Goal: Task Accomplishment & Management: Manage account settings

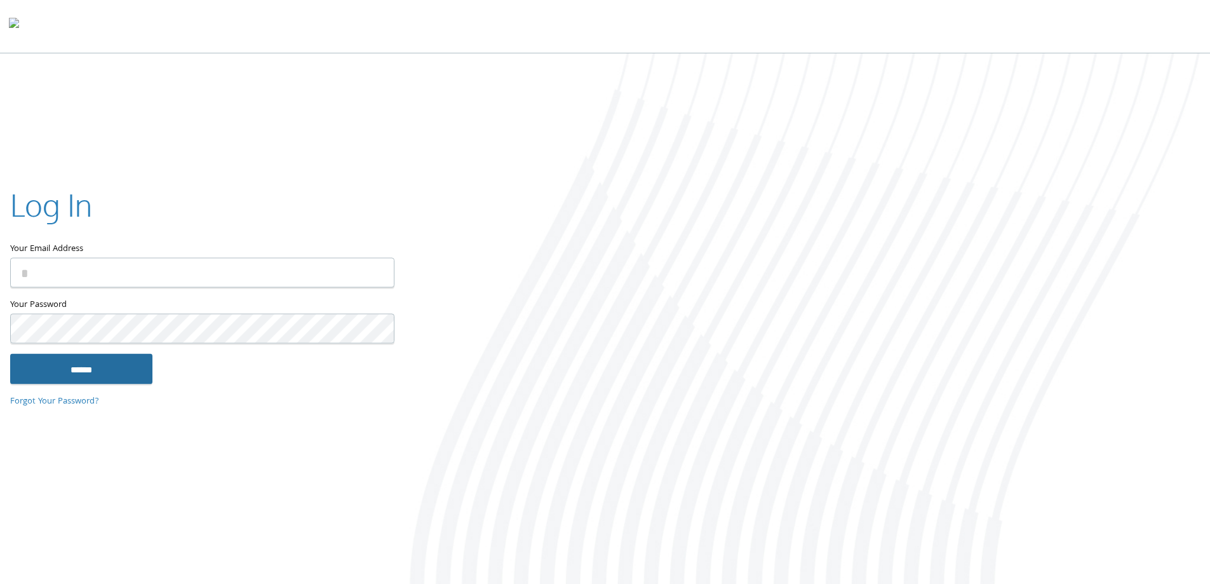
type input "**********"
click at [97, 365] on input "******" at bounding box center [81, 368] width 142 height 30
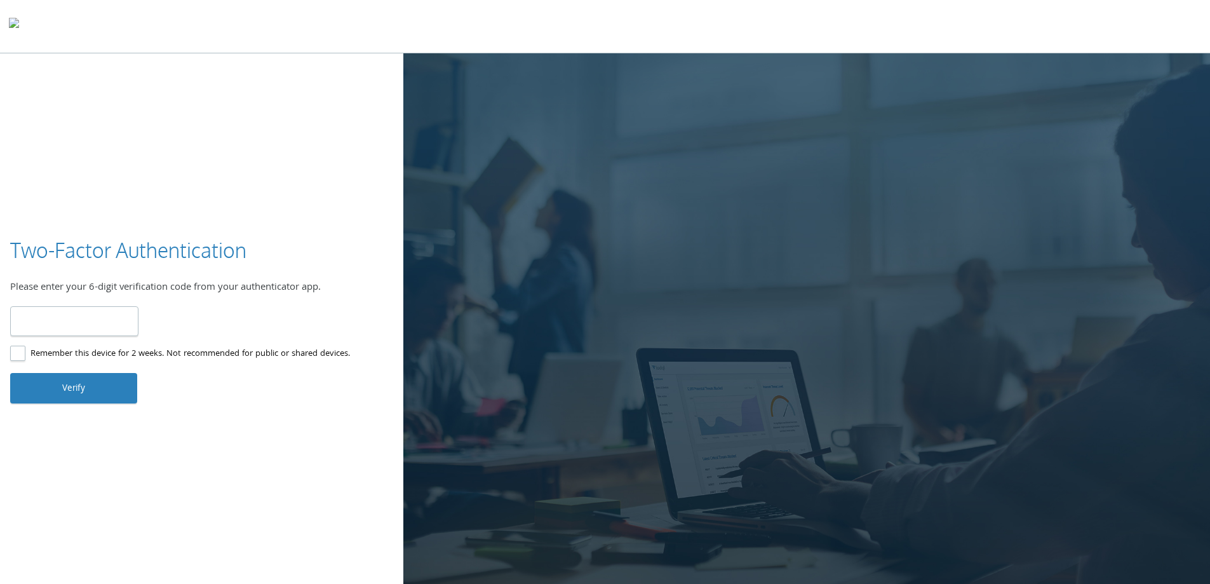
click at [79, 332] on input "number" at bounding box center [74, 321] width 128 height 30
type input "******"
